Goal: Information Seeking & Learning: Learn about a topic

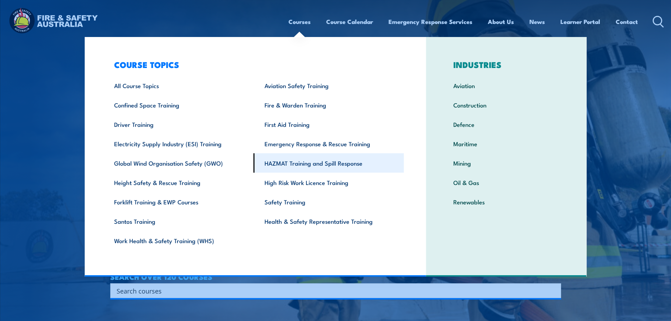
click at [349, 164] on link "HAZMAT Training and Spill Response" at bounding box center [329, 162] width 150 height 19
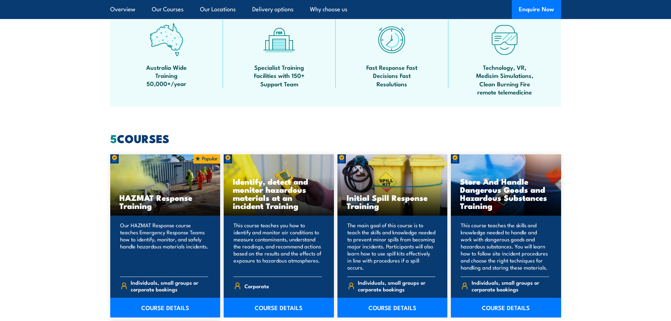
scroll to position [458, 0]
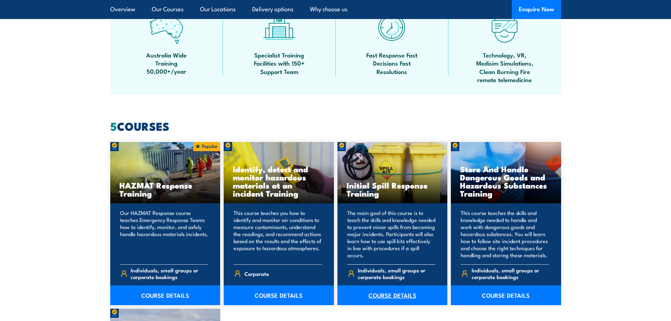
click at [401, 298] on link "COURSE DETAILS" at bounding box center [393, 295] width 110 height 20
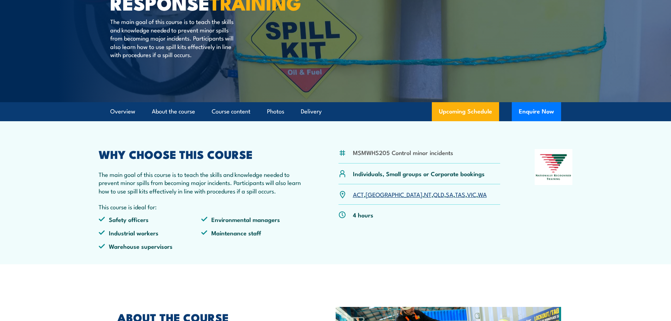
scroll to position [106, 0]
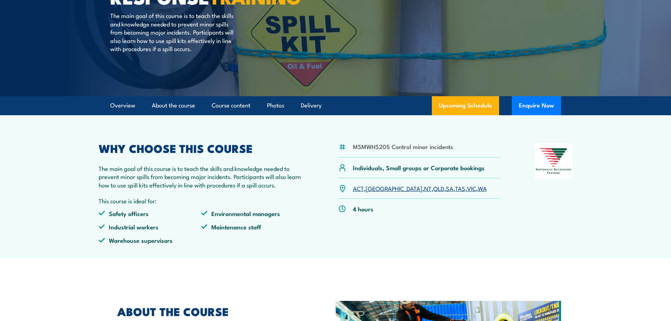
click at [372, 189] on link "NSW" at bounding box center [394, 188] width 57 height 8
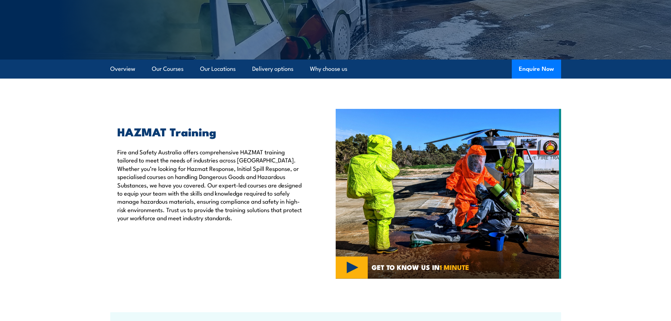
scroll to position [141, 0]
